Goal: Task Accomplishment & Management: Manage account settings

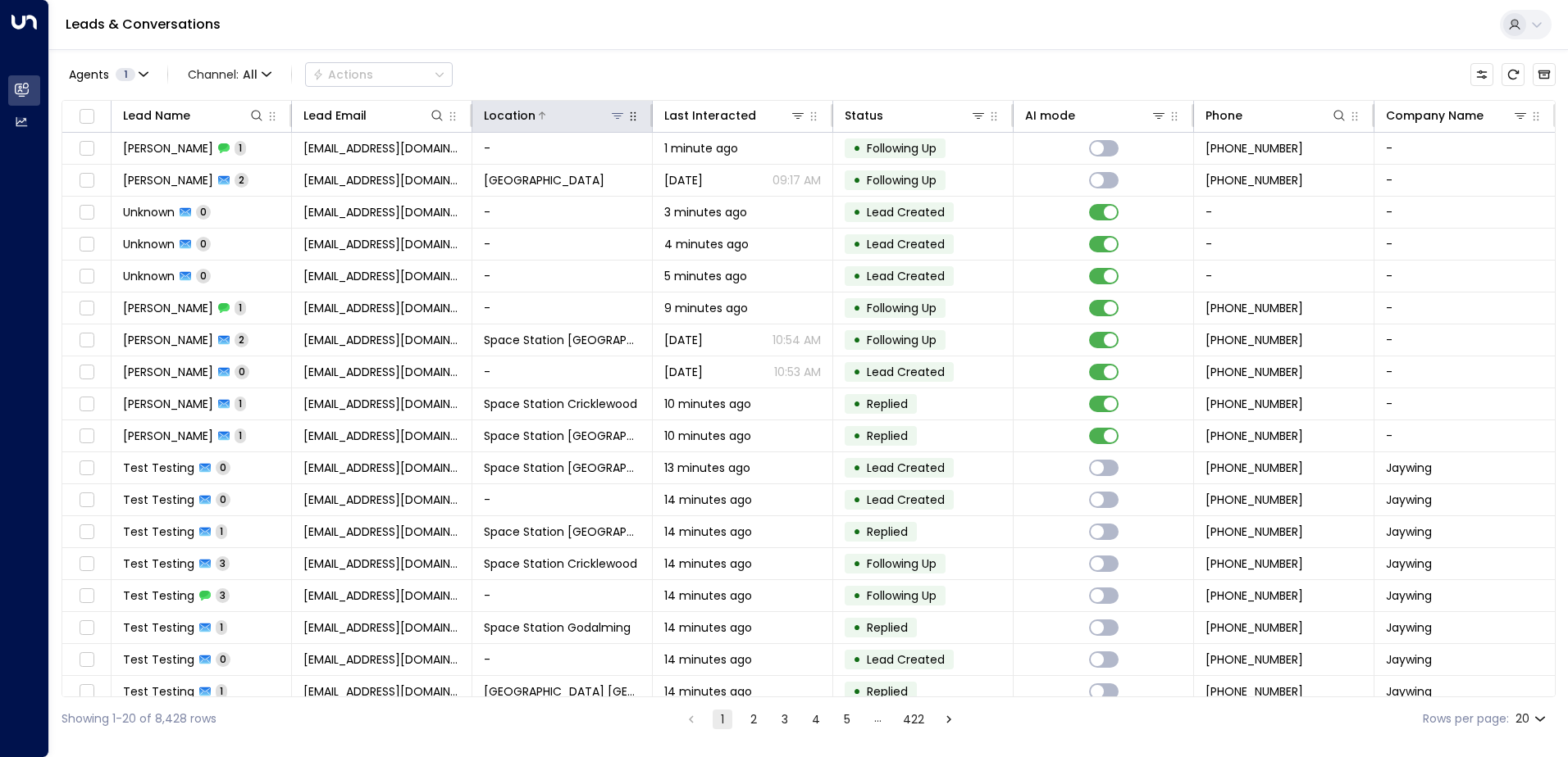
click at [621, 115] on div "Location" at bounding box center [562, 115] width 157 height 20
click at [611, 118] on icon at bounding box center [617, 114] width 13 height 13
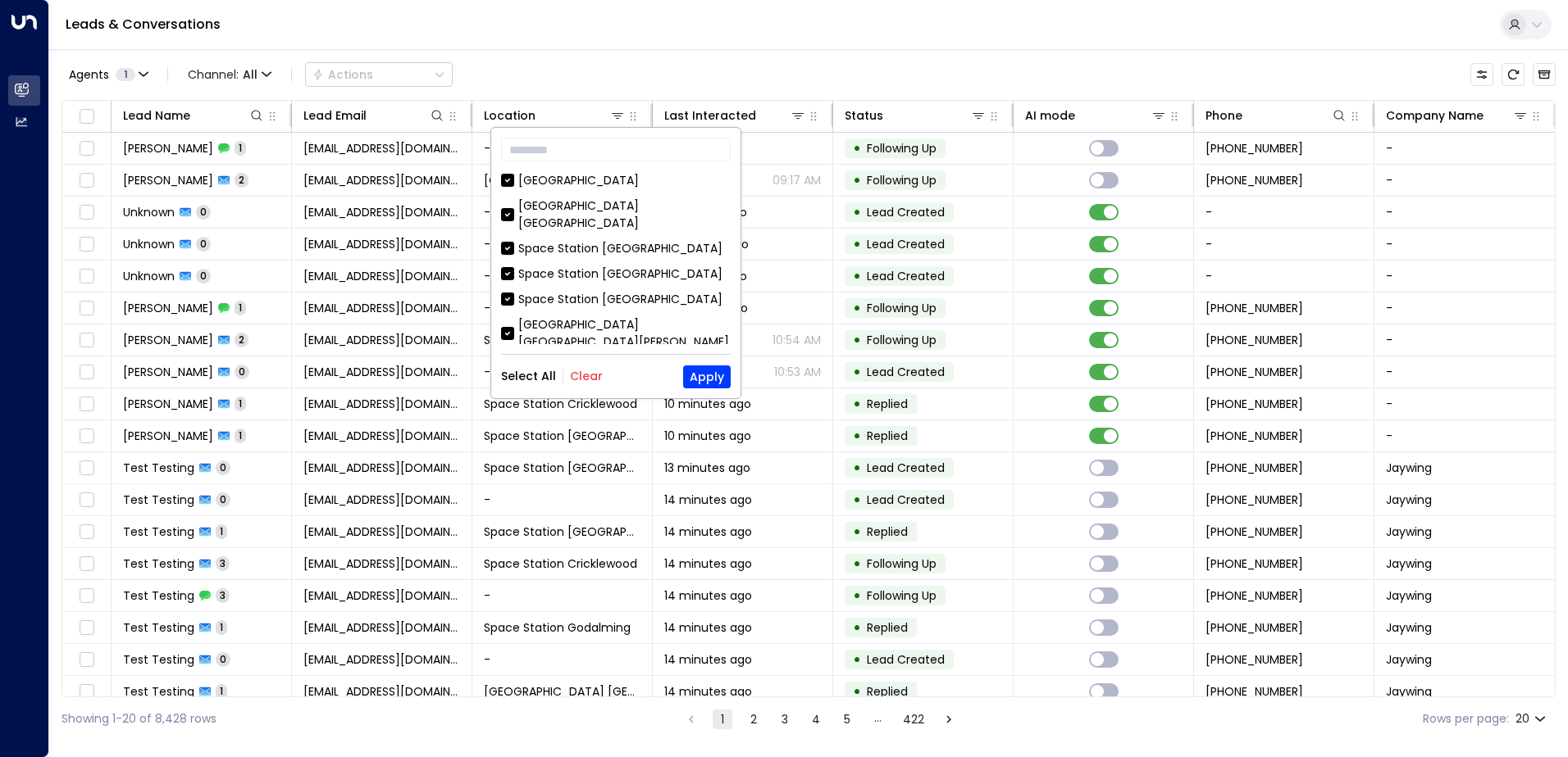
click at [588, 375] on button "Clear" at bounding box center [586, 376] width 33 height 13
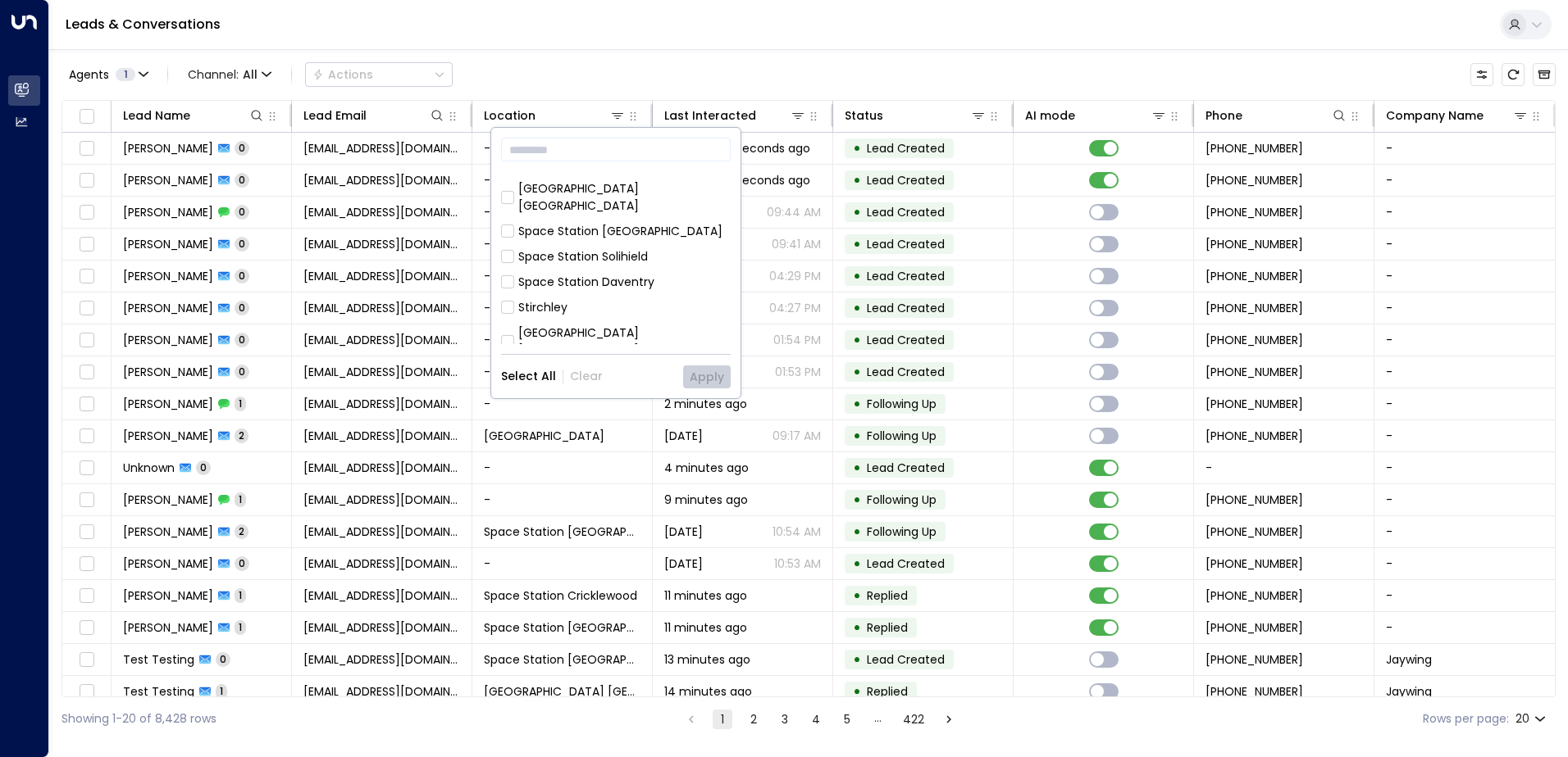
scroll to position [492, 0]
click at [611, 418] on div "Space Station [GEOGRAPHIC_DATA]" at bounding box center [620, 426] width 204 height 17
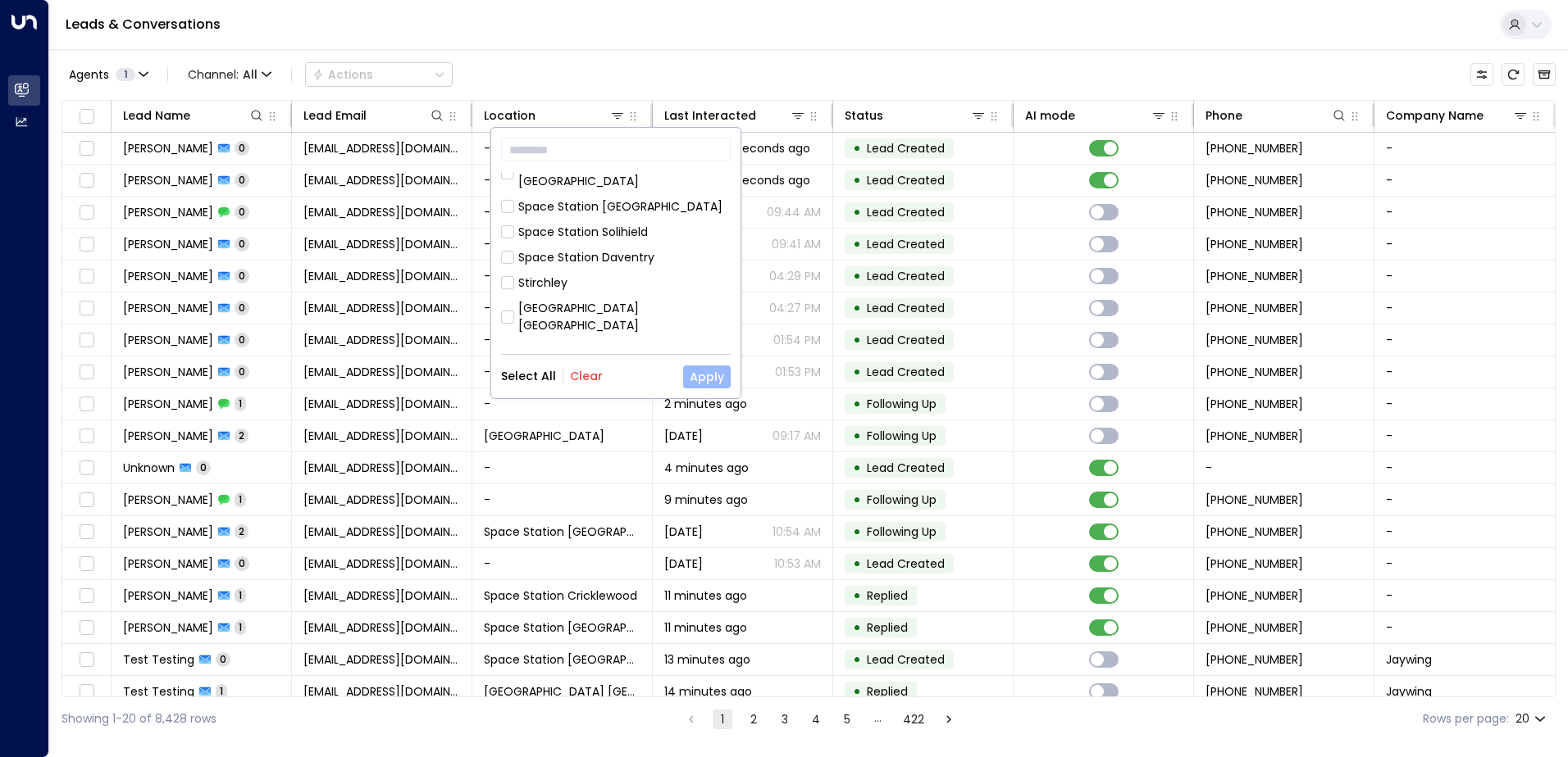
click at [696, 372] on button "Apply" at bounding box center [707, 376] width 47 height 23
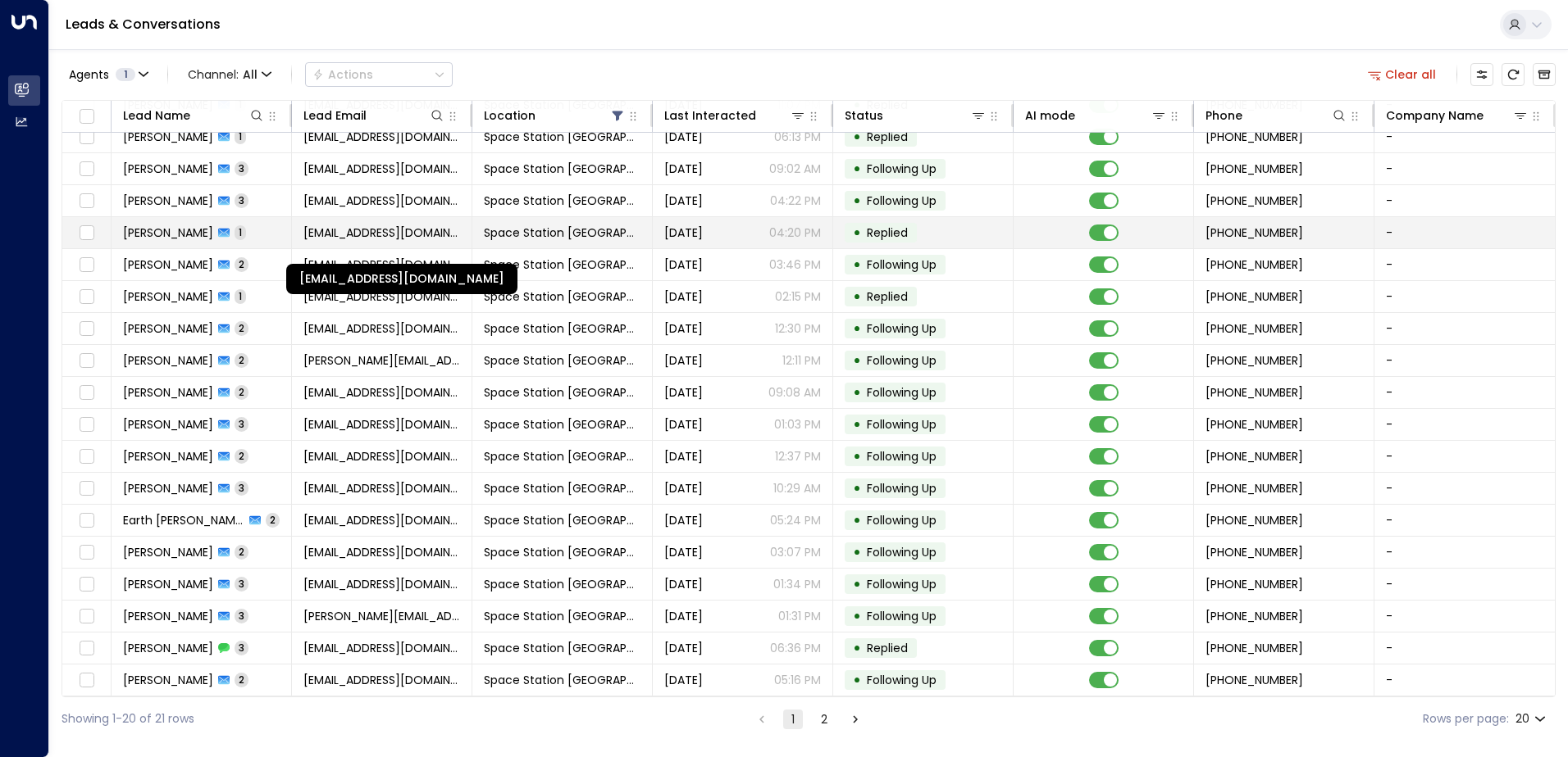
scroll to position [80, 0]
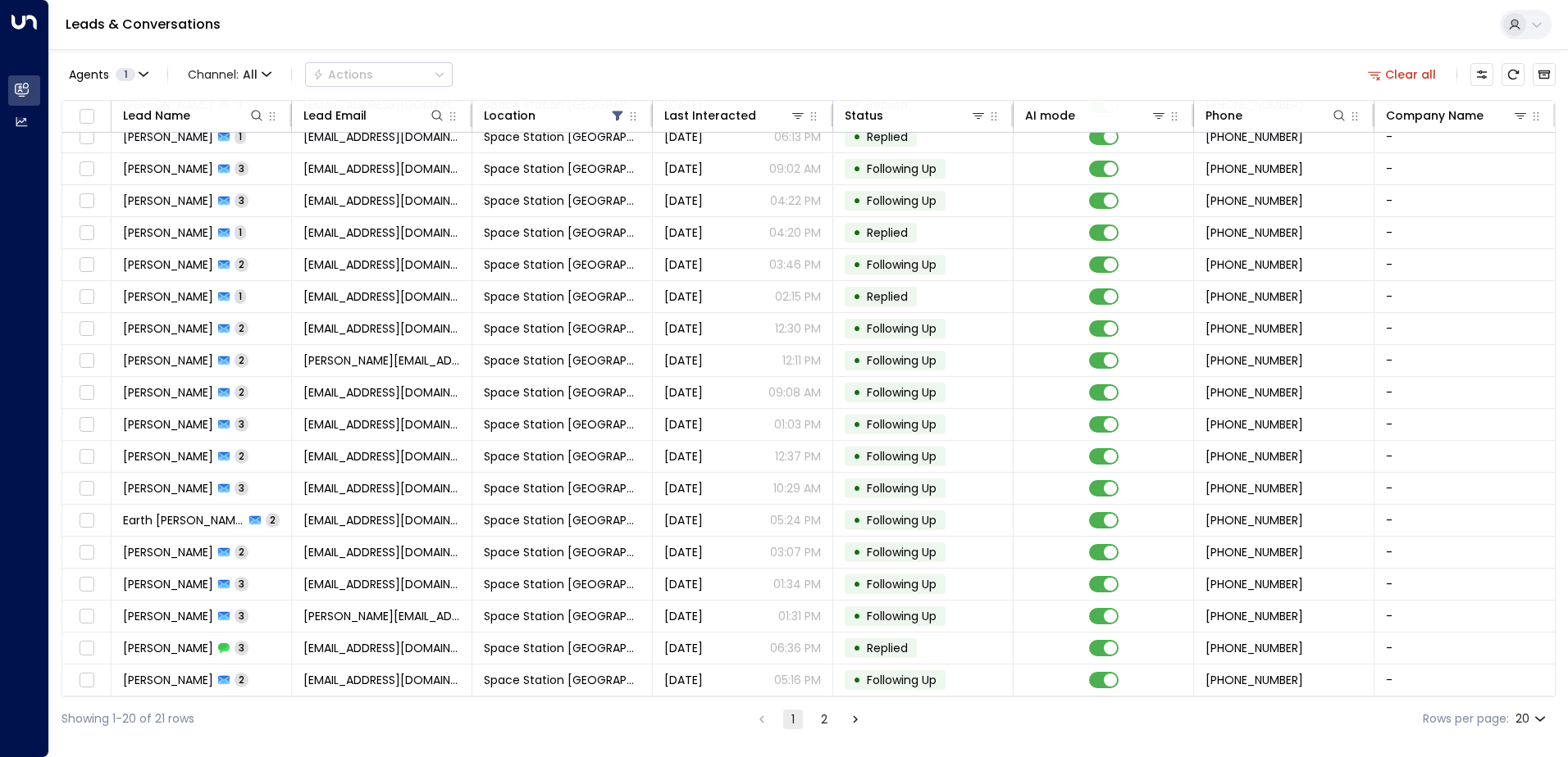
click at [814, 719] on li "2" at bounding box center [824, 719] width 22 height 21
click at [815, 719] on button "2" at bounding box center [824, 719] width 20 height 20
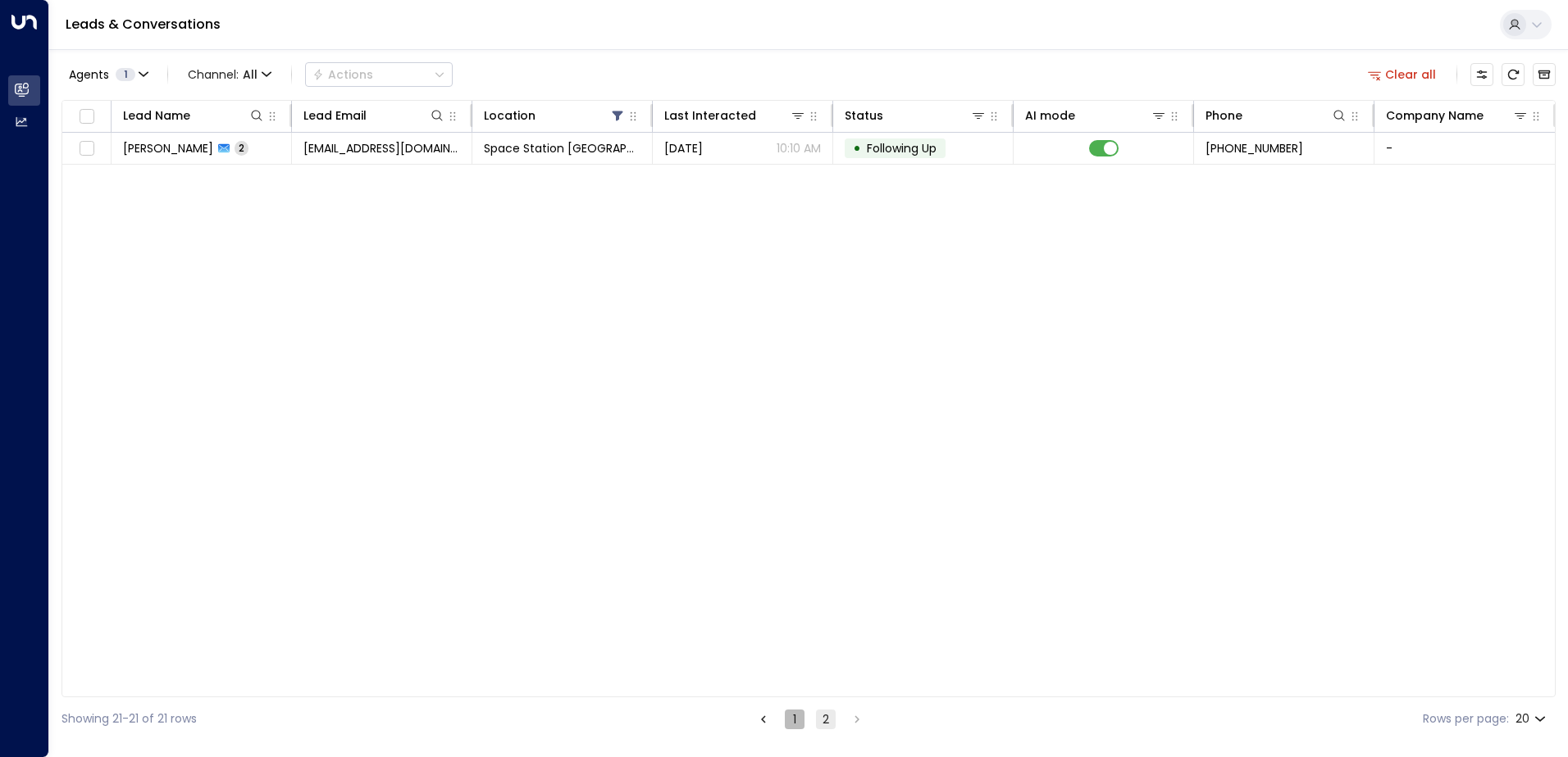
click at [797, 721] on button "1" at bounding box center [795, 719] width 20 height 20
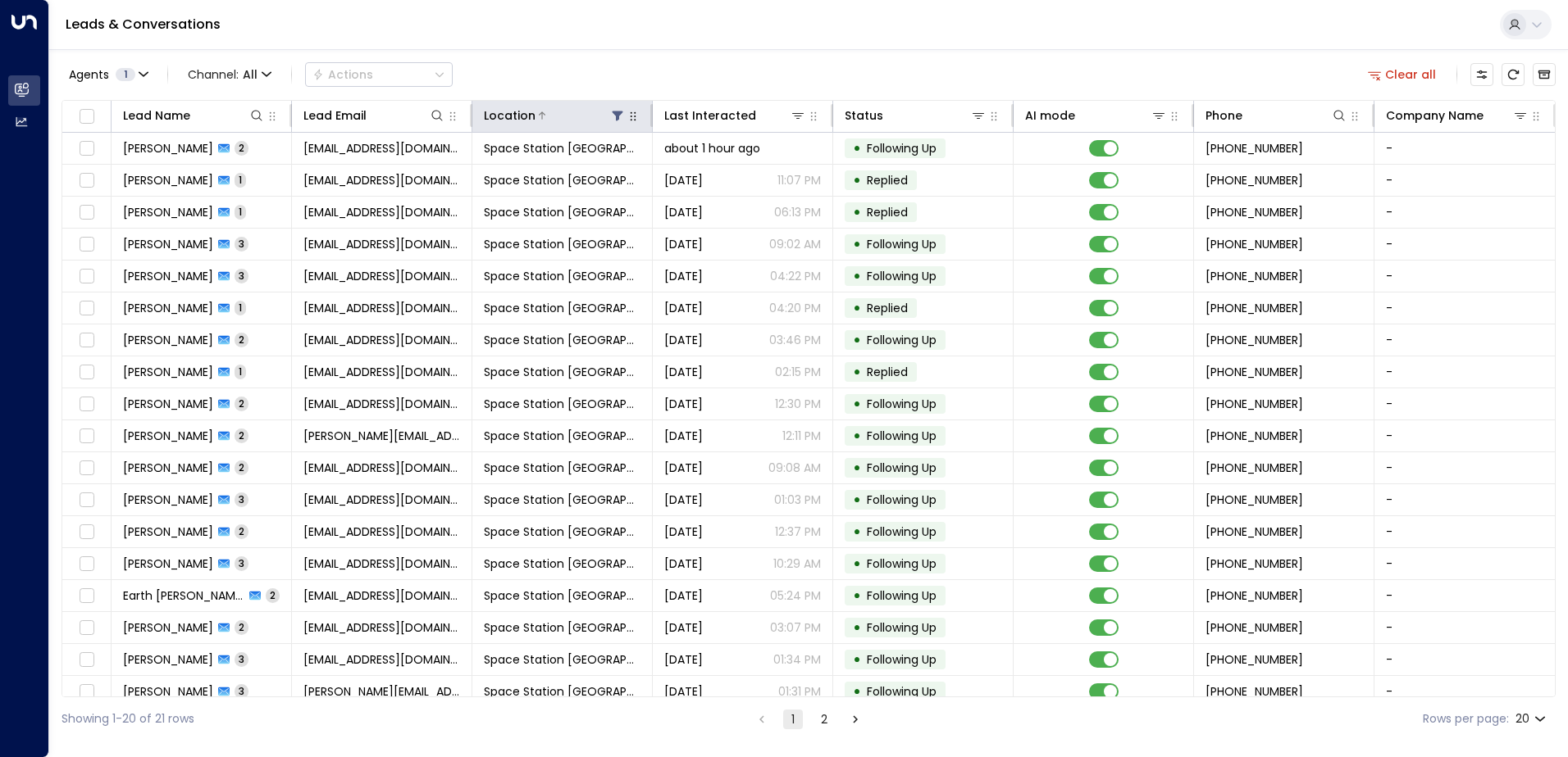
click at [617, 122] on button at bounding box center [617, 115] width 17 height 17
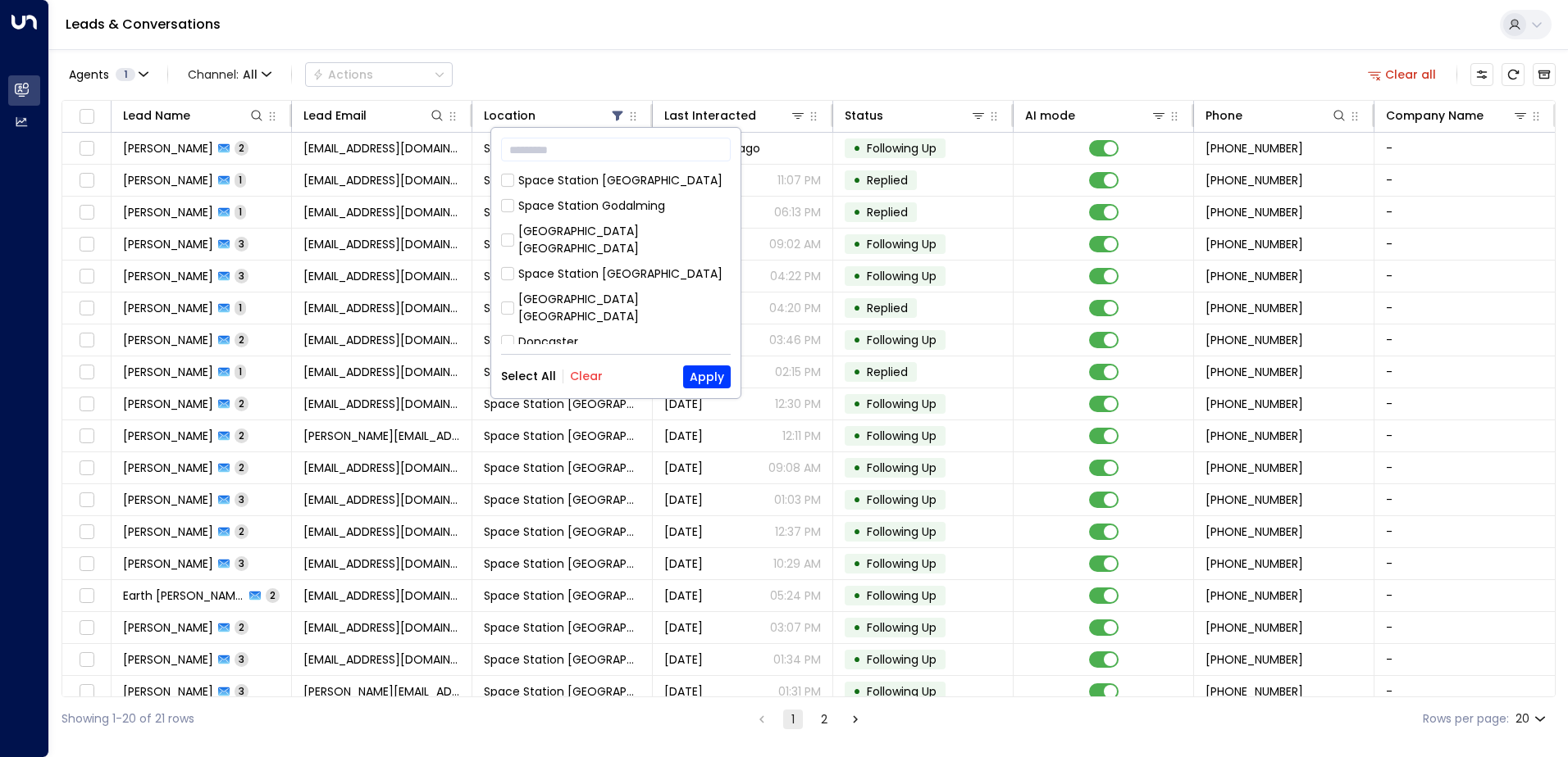
click at [528, 378] on button "Select All" at bounding box center [528, 376] width 55 height 13
click at [695, 374] on button "Apply" at bounding box center [707, 376] width 47 height 23
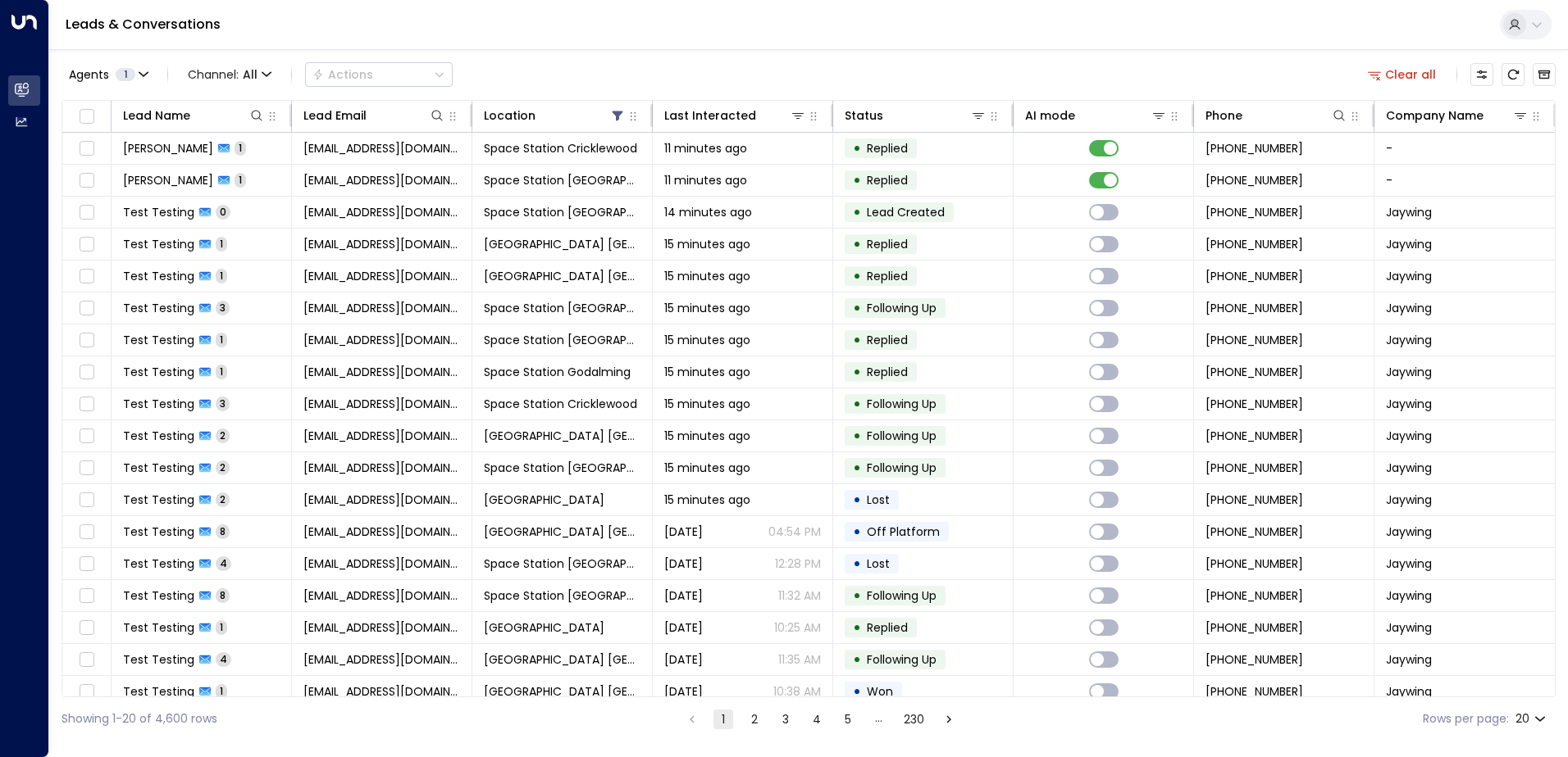
scroll to position [80, 0]
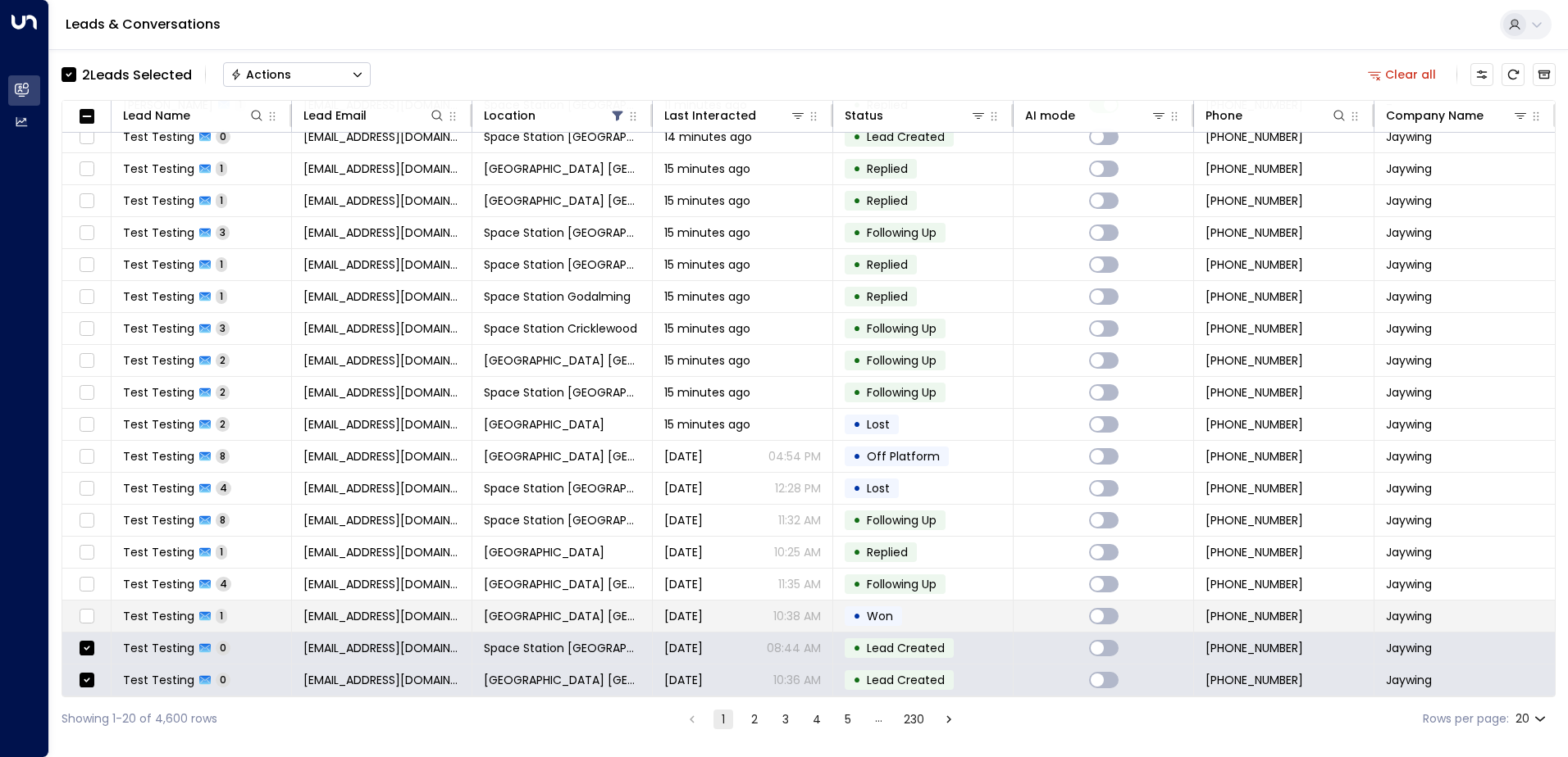
click at [80, 601] on td at bounding box center [87, 617] width 49 height 32
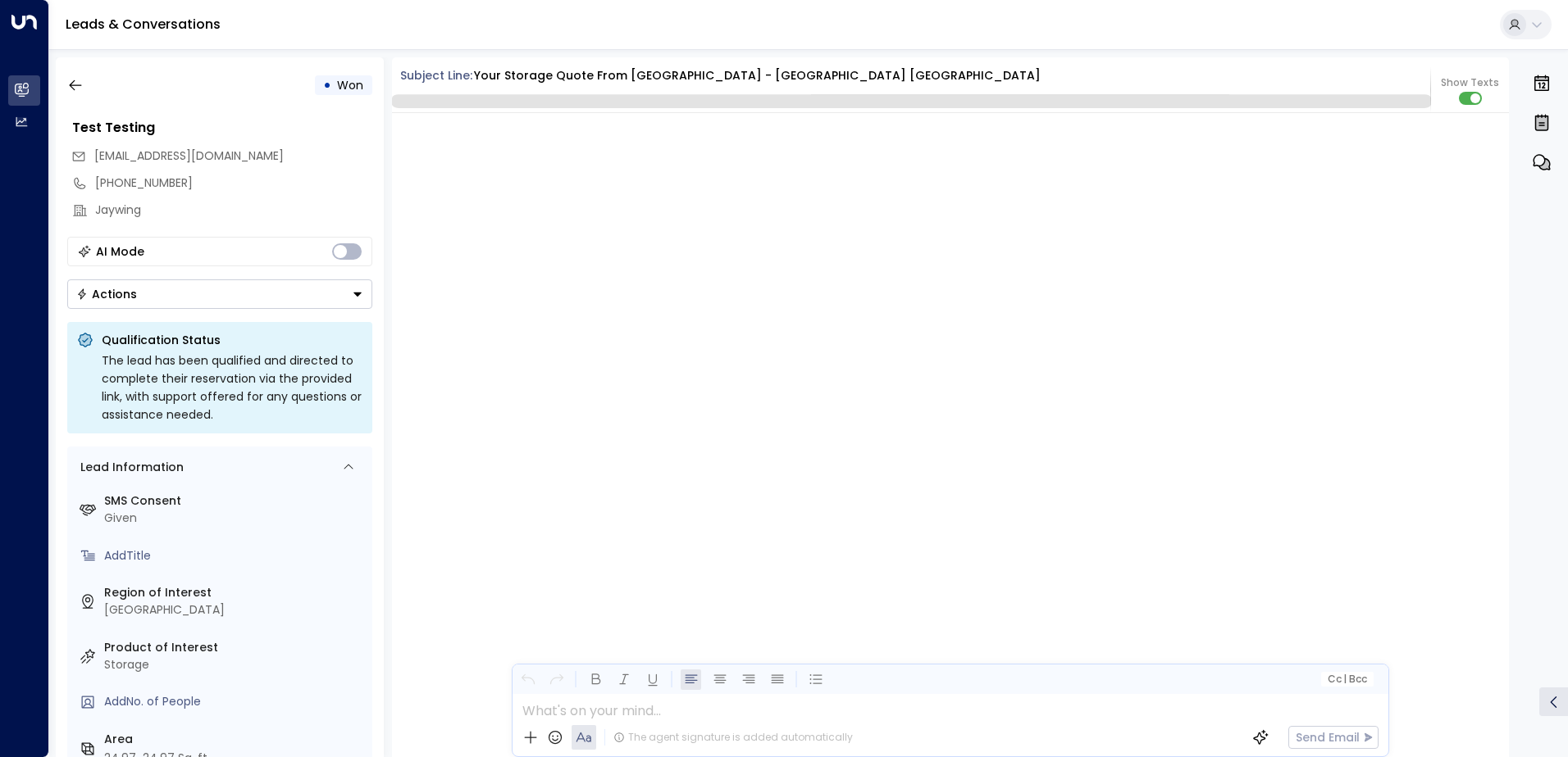
scroll to position [1209, 0]
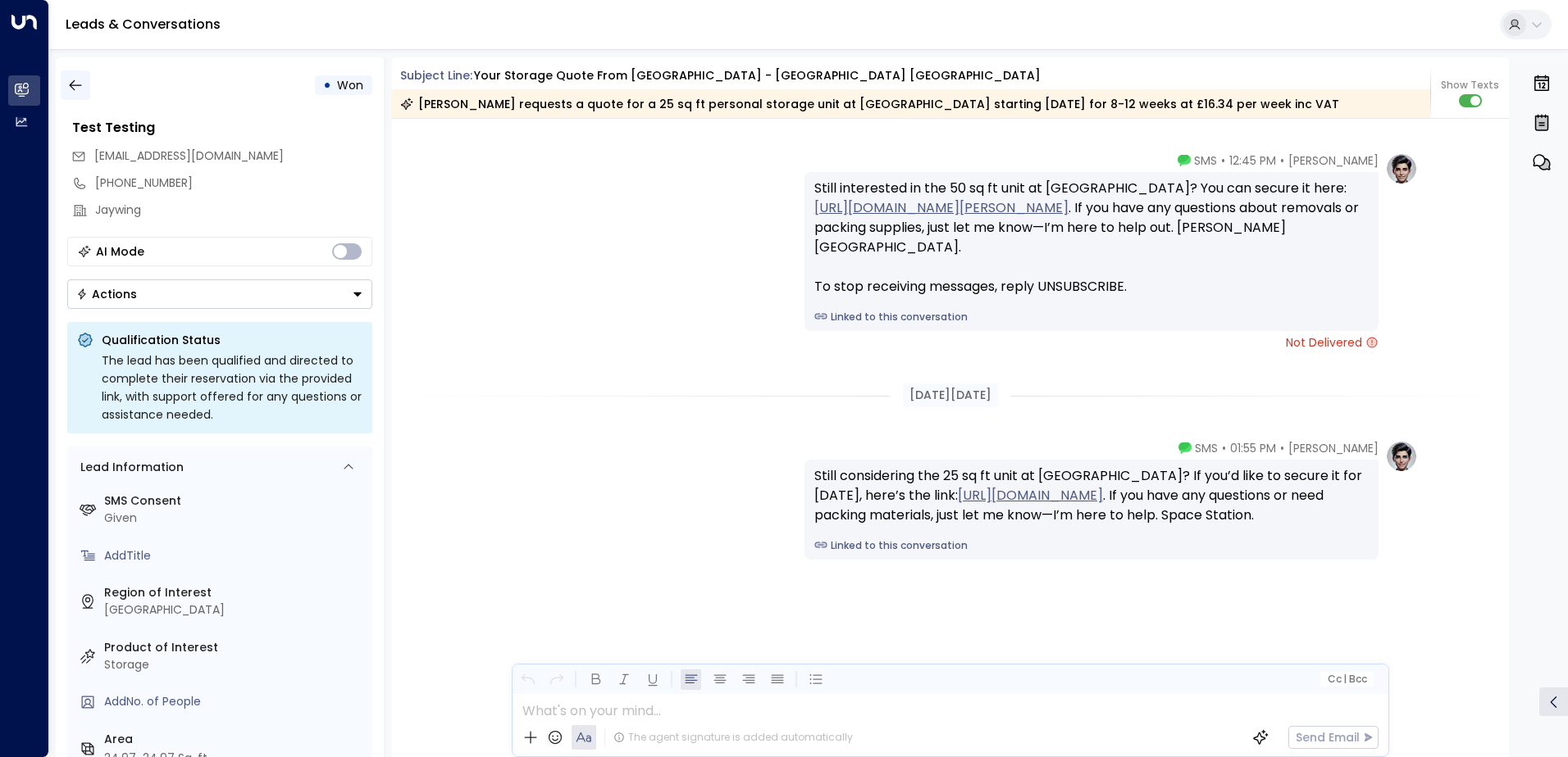
click at [77, 89] on icon "button" at bounding box center [75, 85] width 17 height 17
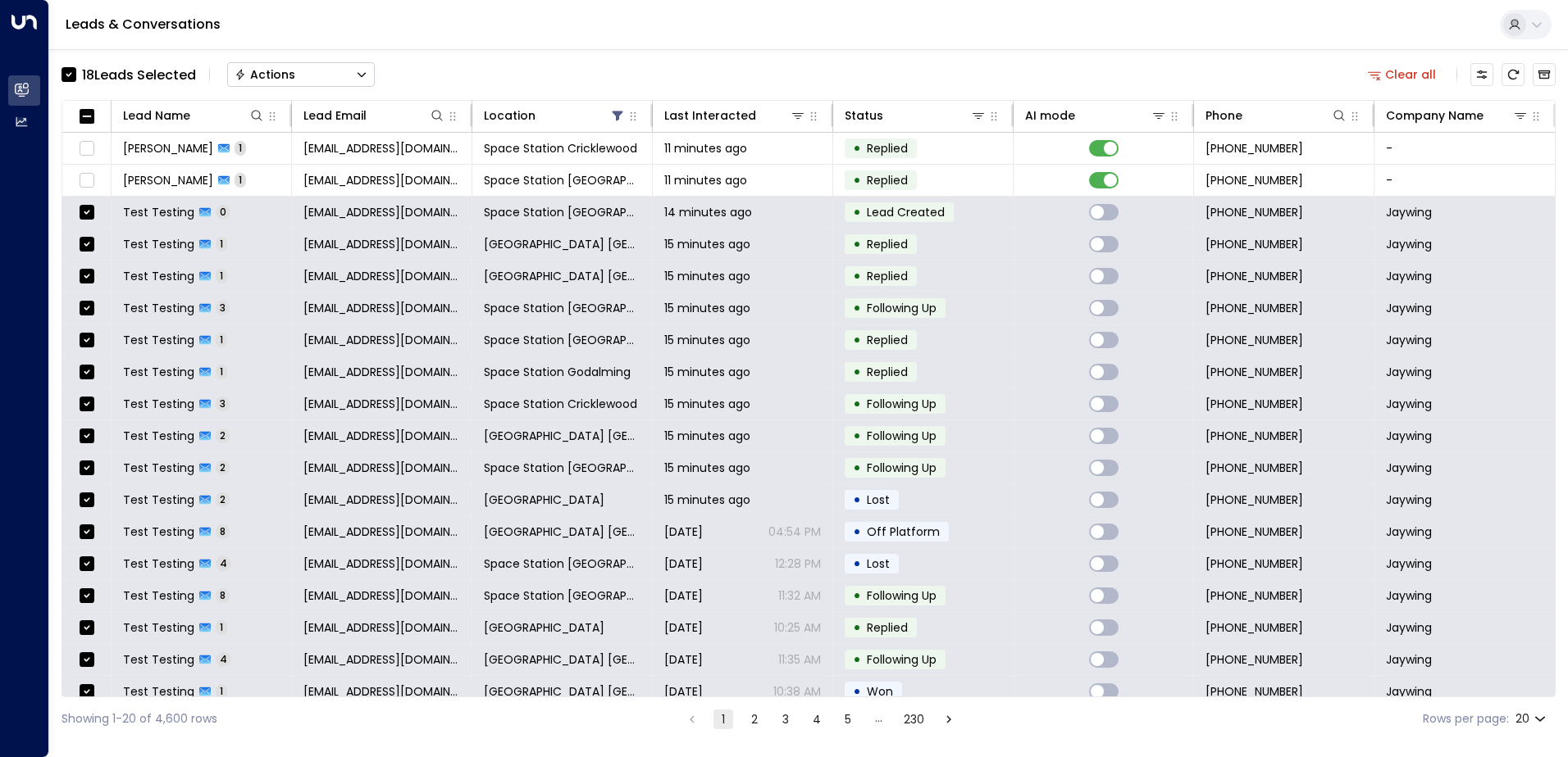
click at [352, 83] on button "Actions" at bounding box center [300, 74] width 147 height 25
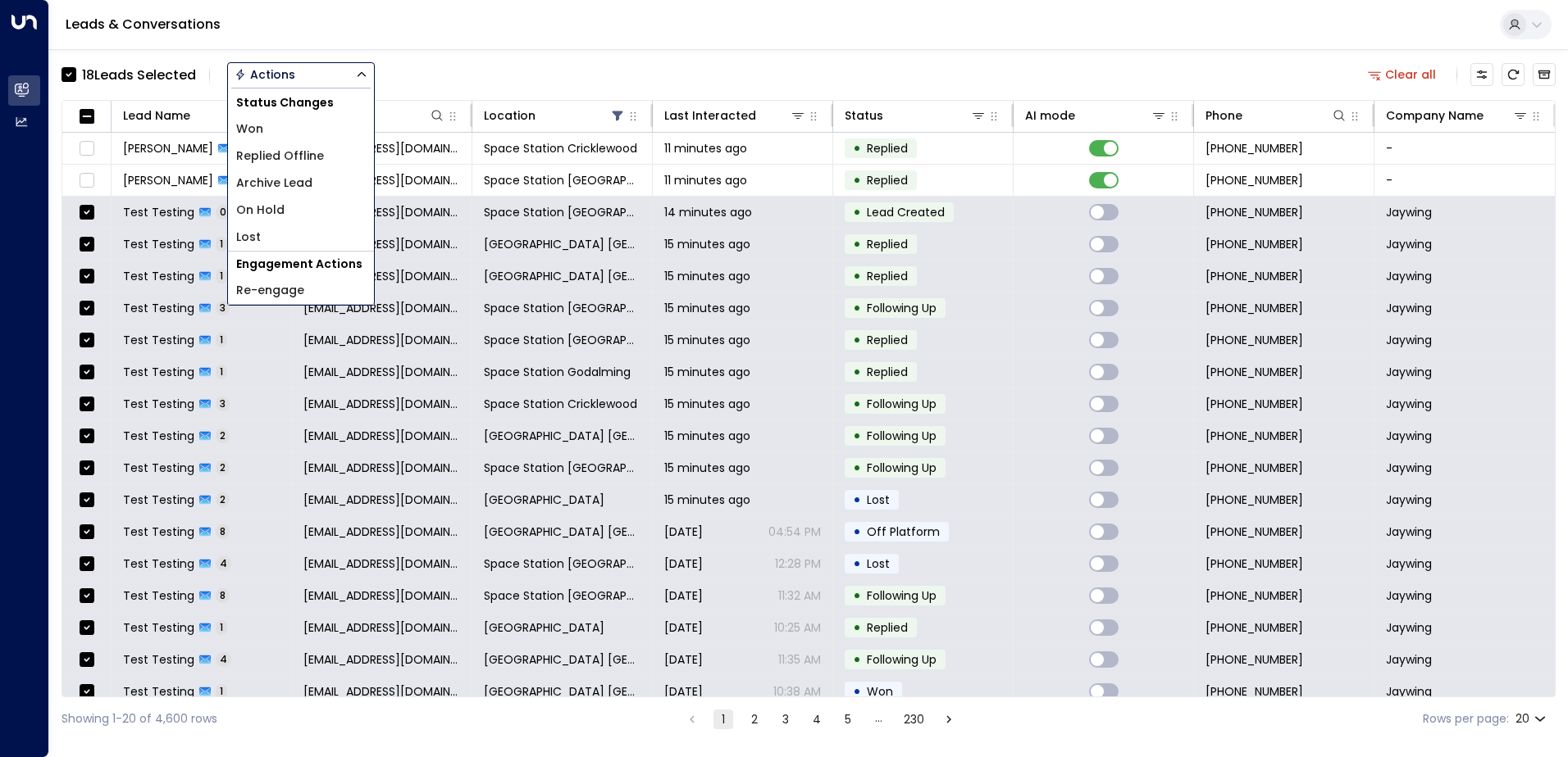
click at [302, 188] on span "Archive Lead" at bounding box center [274, 183] width 76 height 17
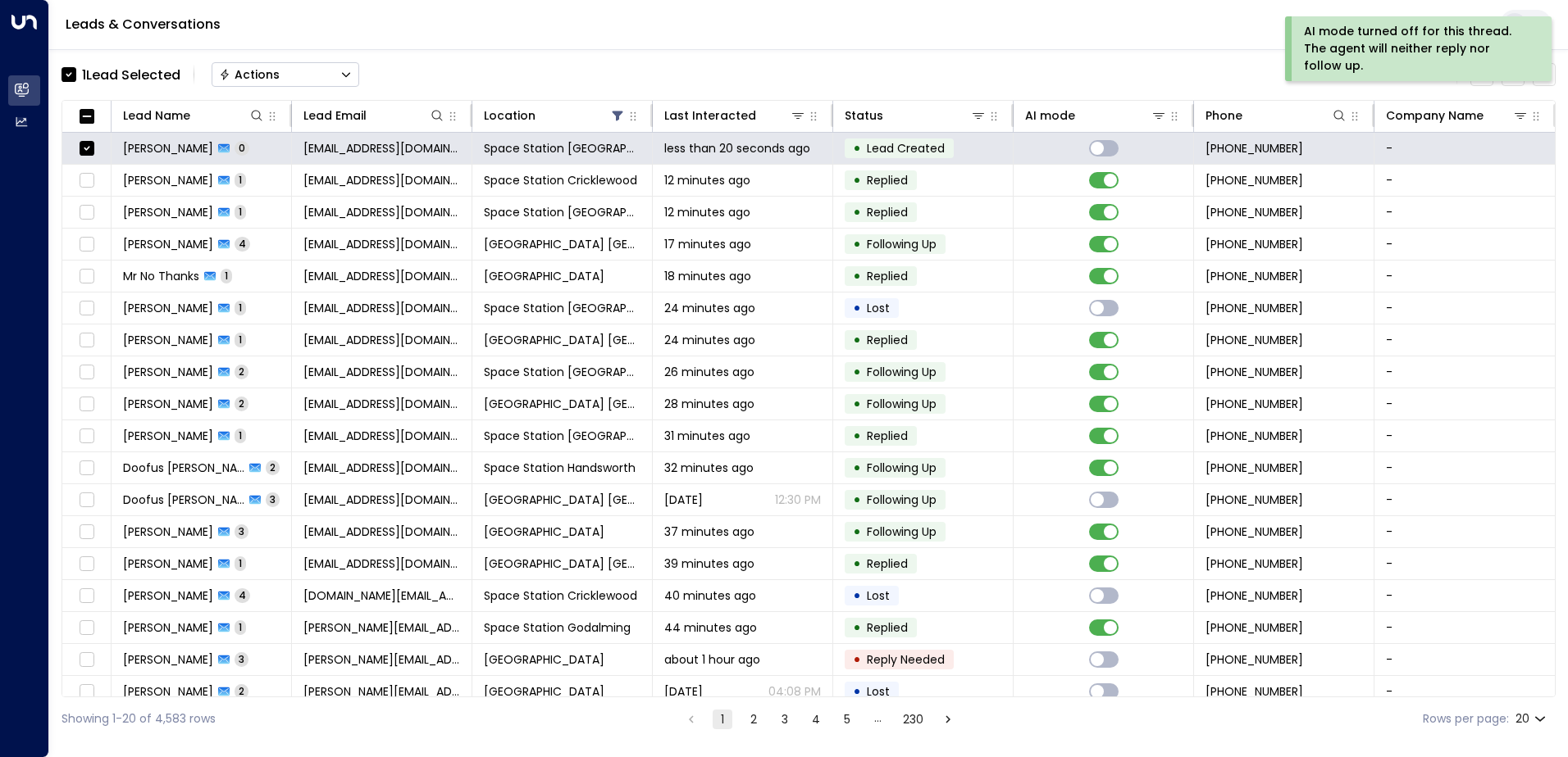
click at [320, 87] on div "1 Lead Selected Actions" at bounding box center [209, 74] width 297 height 33
click at [319, 82] on button "Actions" at bounding box center [284, 74] width 147 height 25
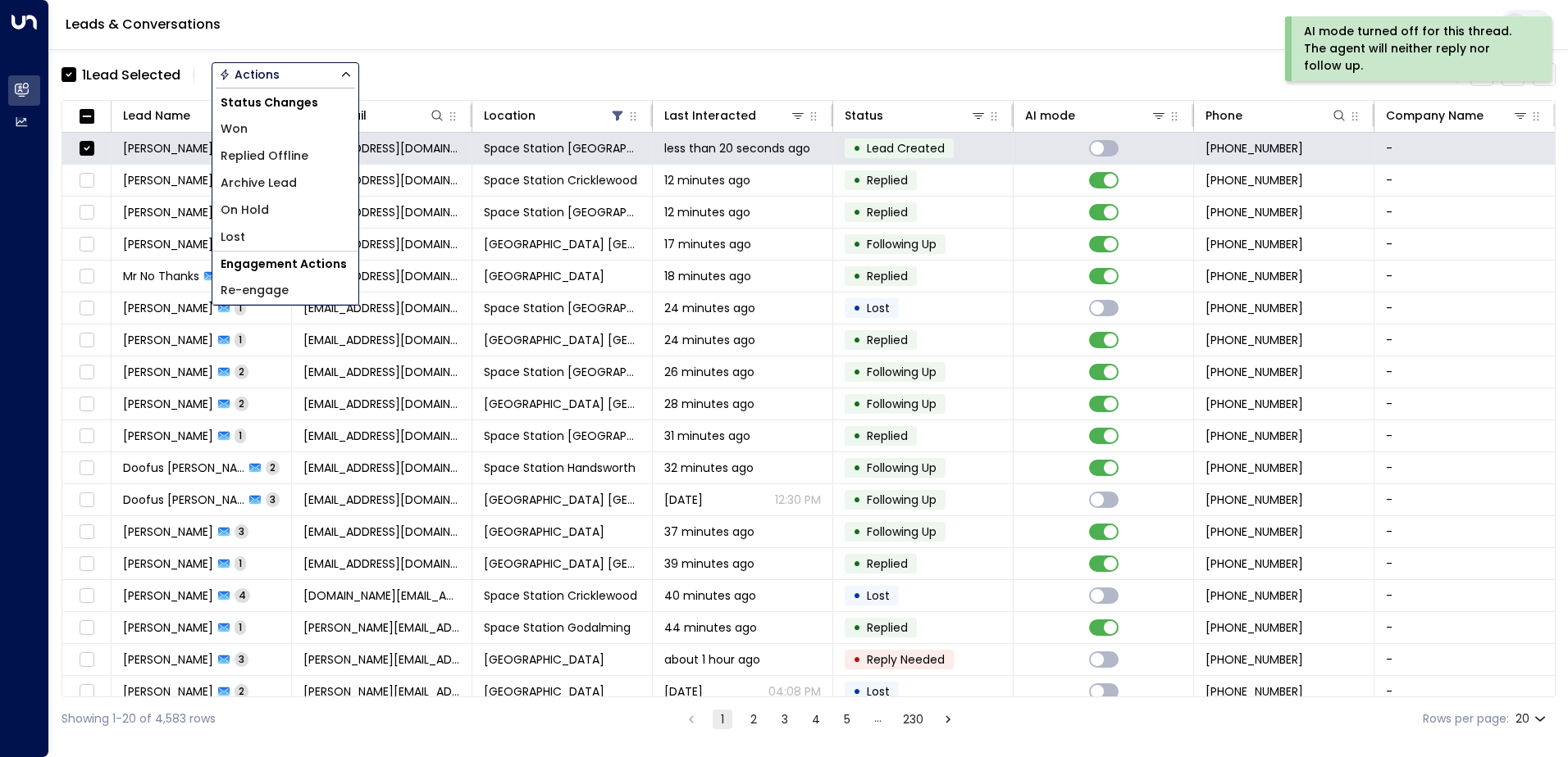
click at [301, 170] on li "Archive Lead" at bounding box center [285, 183] width 146 height 27
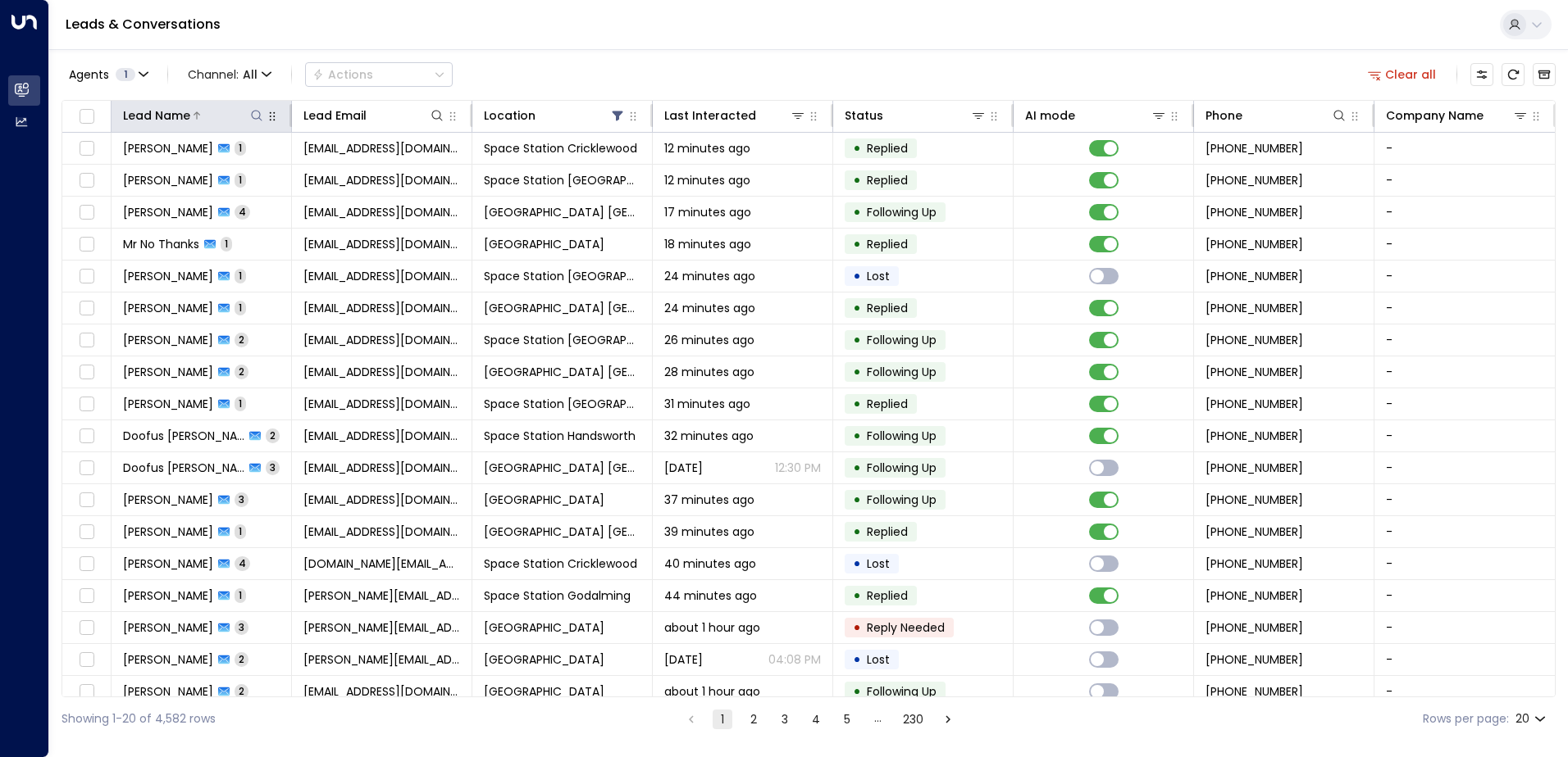
click at [252, 118] on icon at bounding box center [256, 114] width 13 height 13
type input "**********"
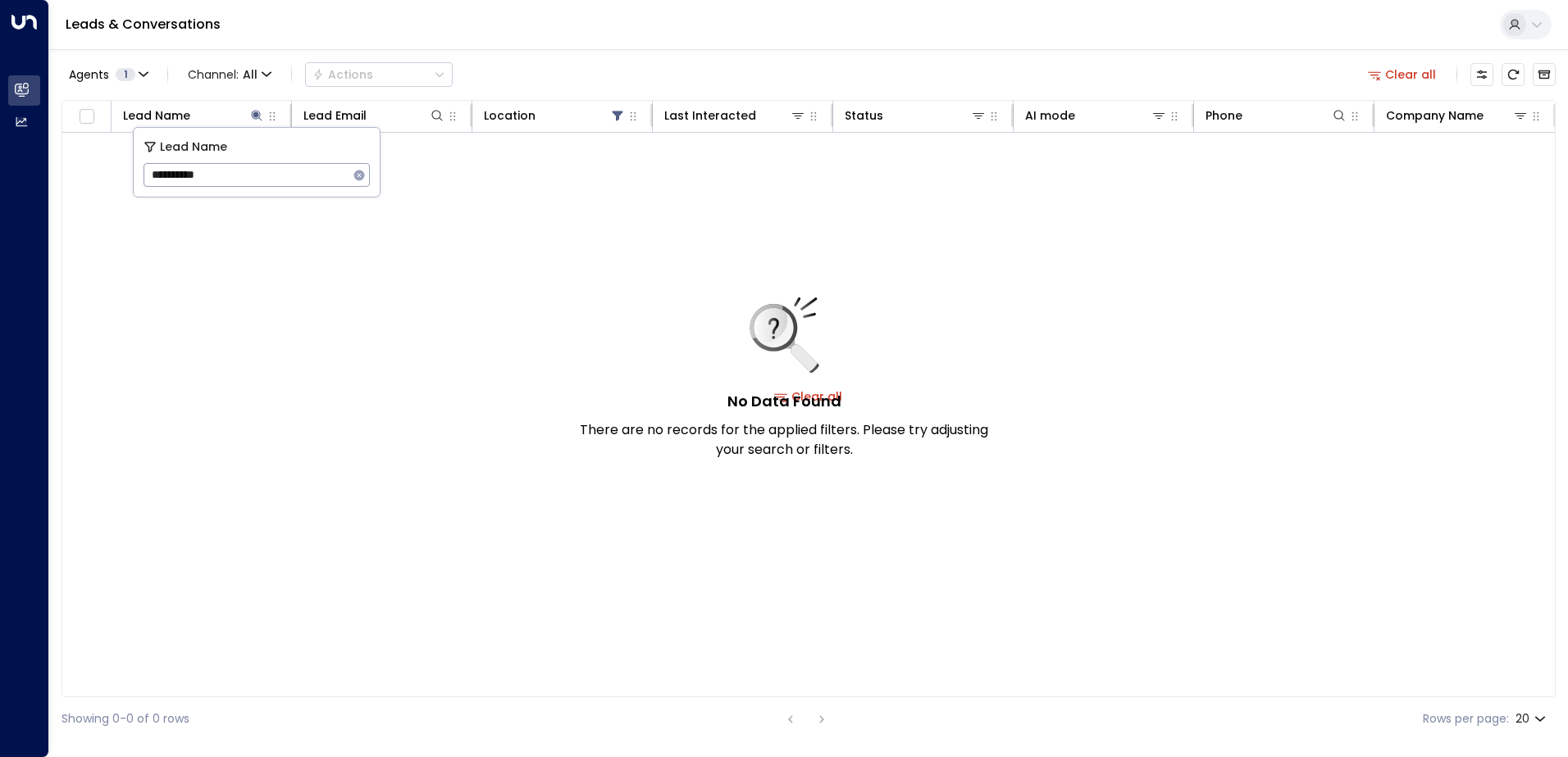
click at [374, 296] on div "No Data Found There are no records for the applied filters. Please try adjustin…" at bounding box center [808, 397] width 1492 height 528
